Goal: Task Accomplishment & Management: Manage account settings

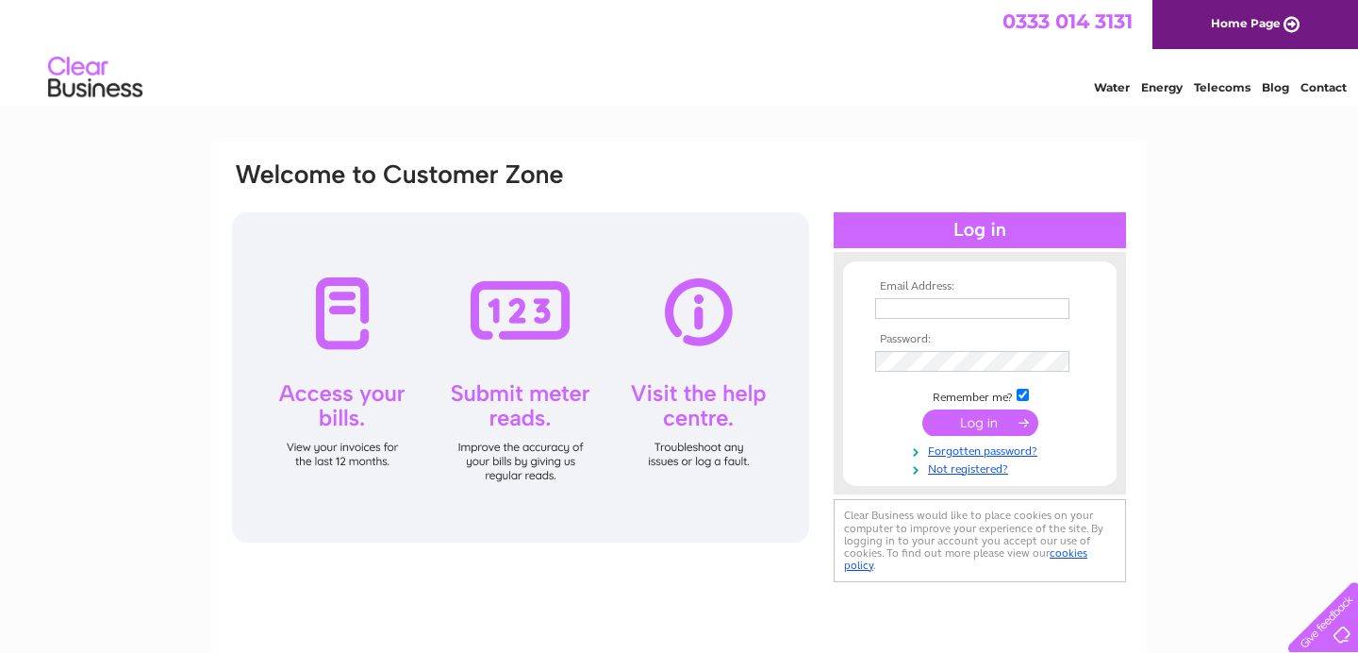
type input "[EMAIL_ADDRESS][DOMAIN_NAME]"
click at [984, 422] on input "submit" at bounding box center [980, 422] width 116 height 26
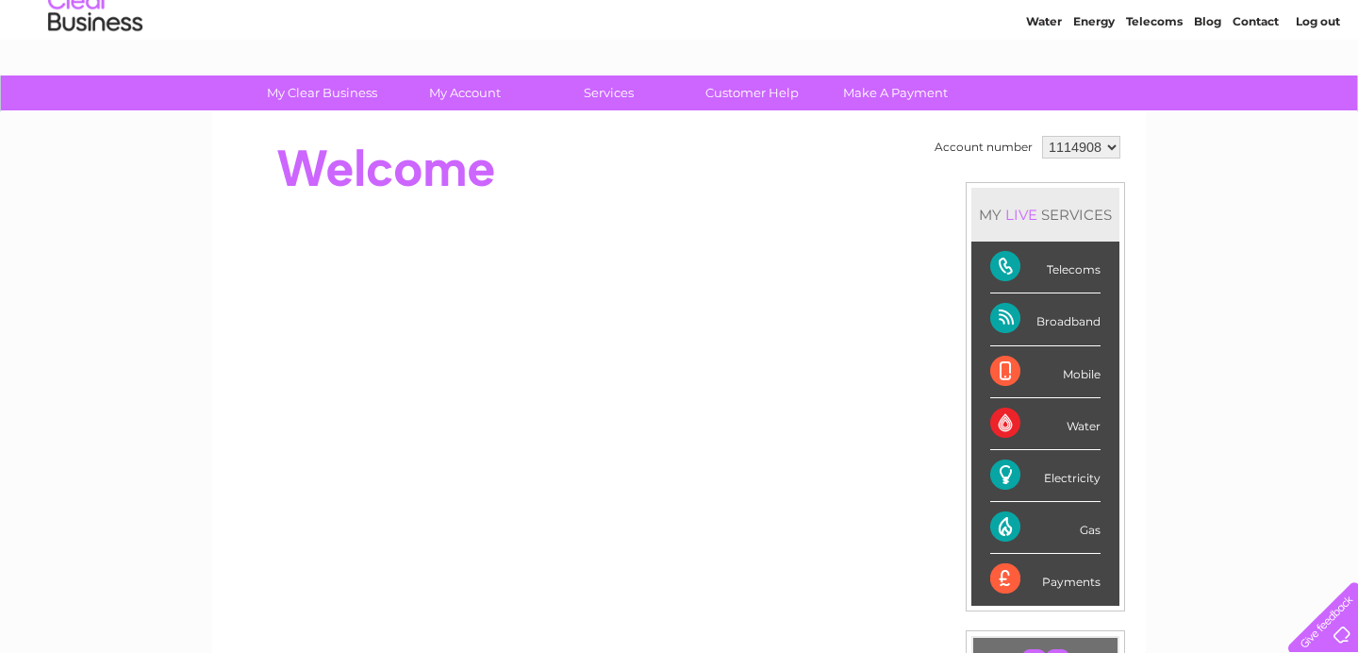
scroll to position [87, 0]
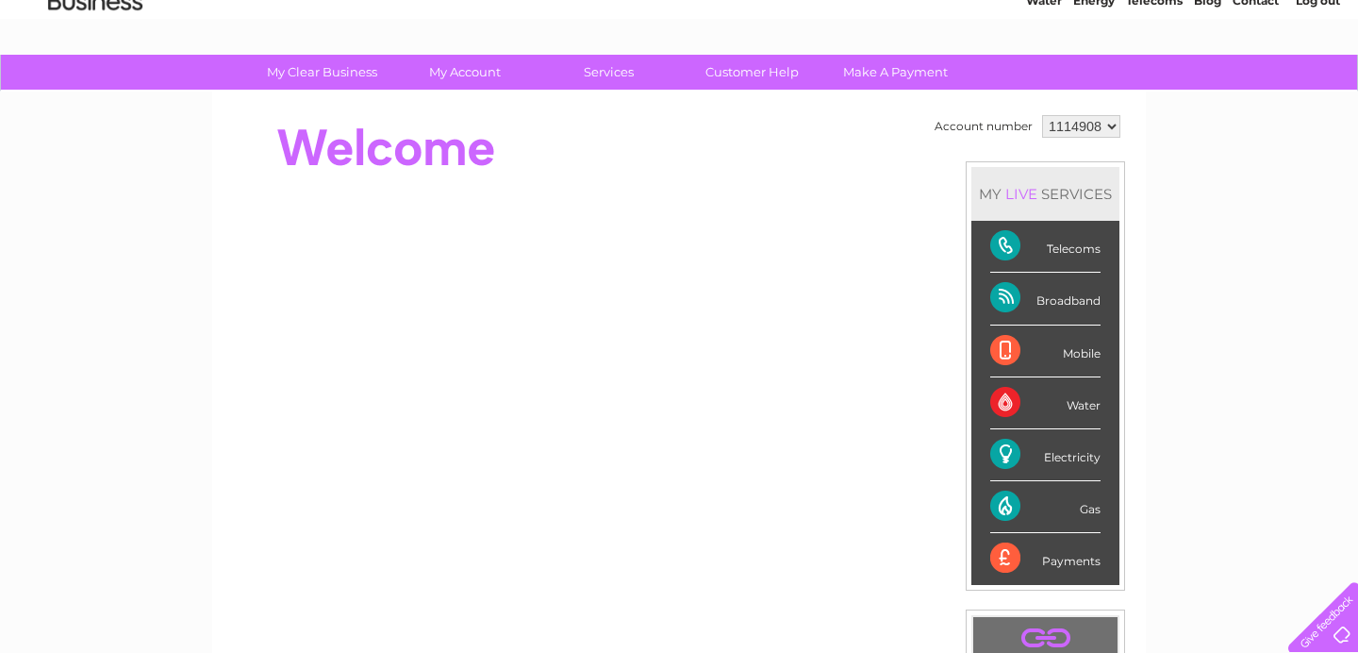
click at [1066, 247] on div "Telecoms" at bounding box center [1045, 247] width 110 height 52
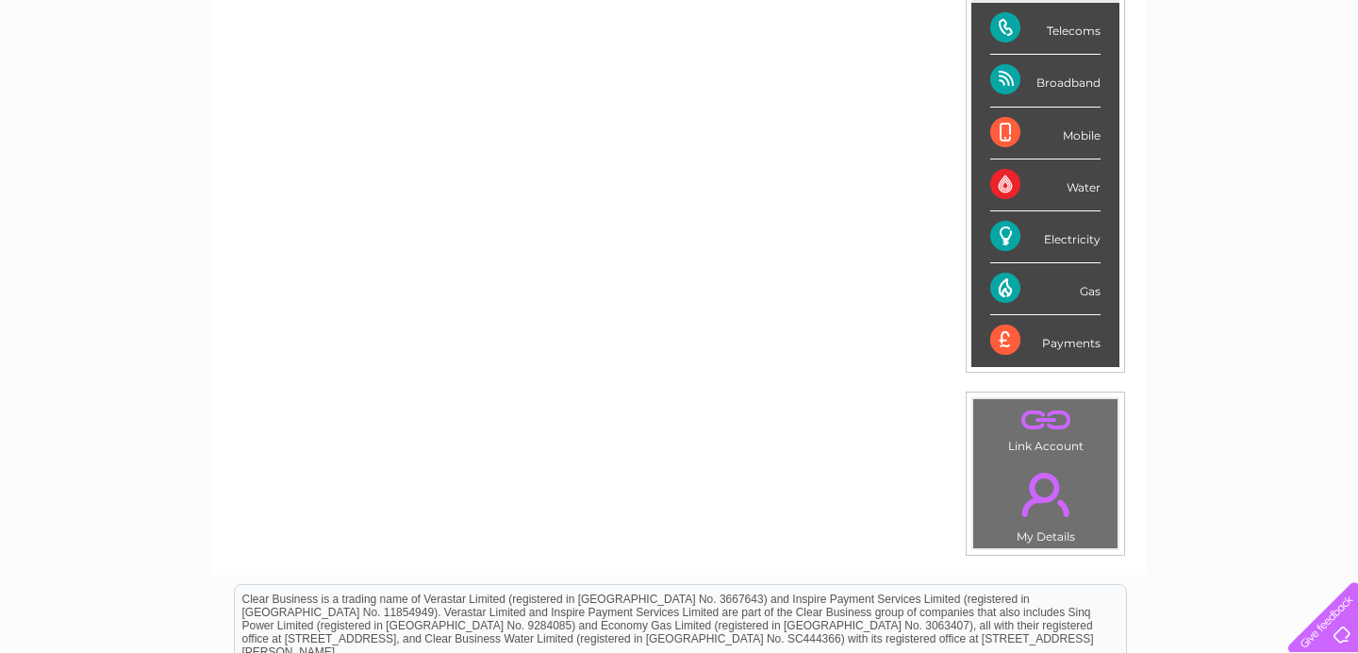
scroll to position [0, 0]
